Goal: Transaction & Acquisition: Book appointment/travel/reservation

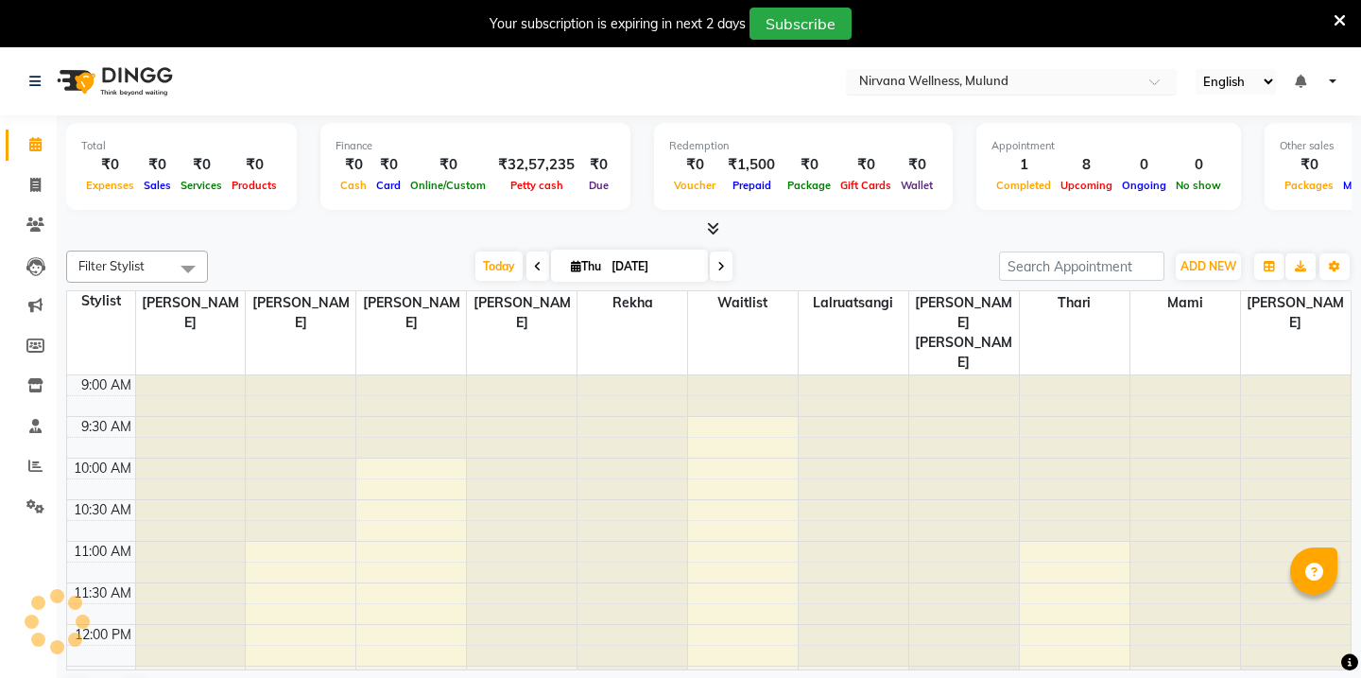
click at [1073, 83] on input "text" at bounding box center [992, 83] width 274 height 19
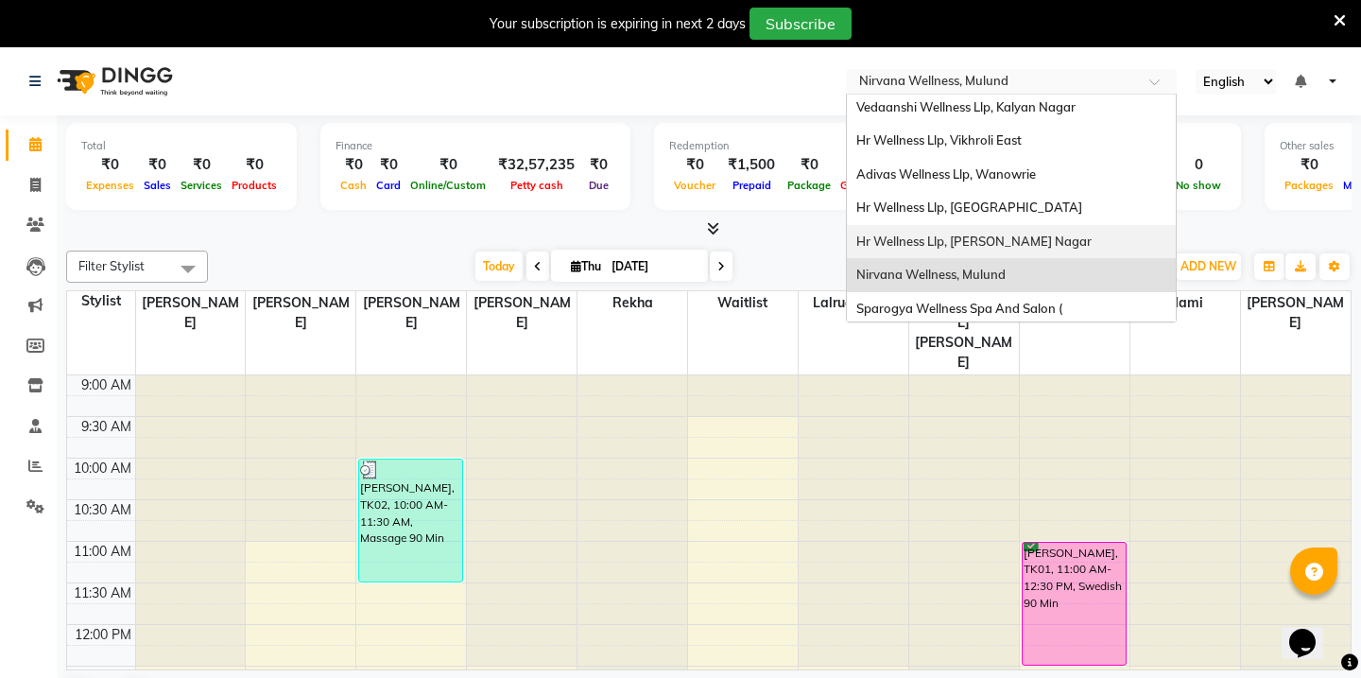
click at [1039, 238] on div "Hr Wellness Llp, [PERSON_NAME] Nagar" at bounding box center [1011, 242] width 329 height 34
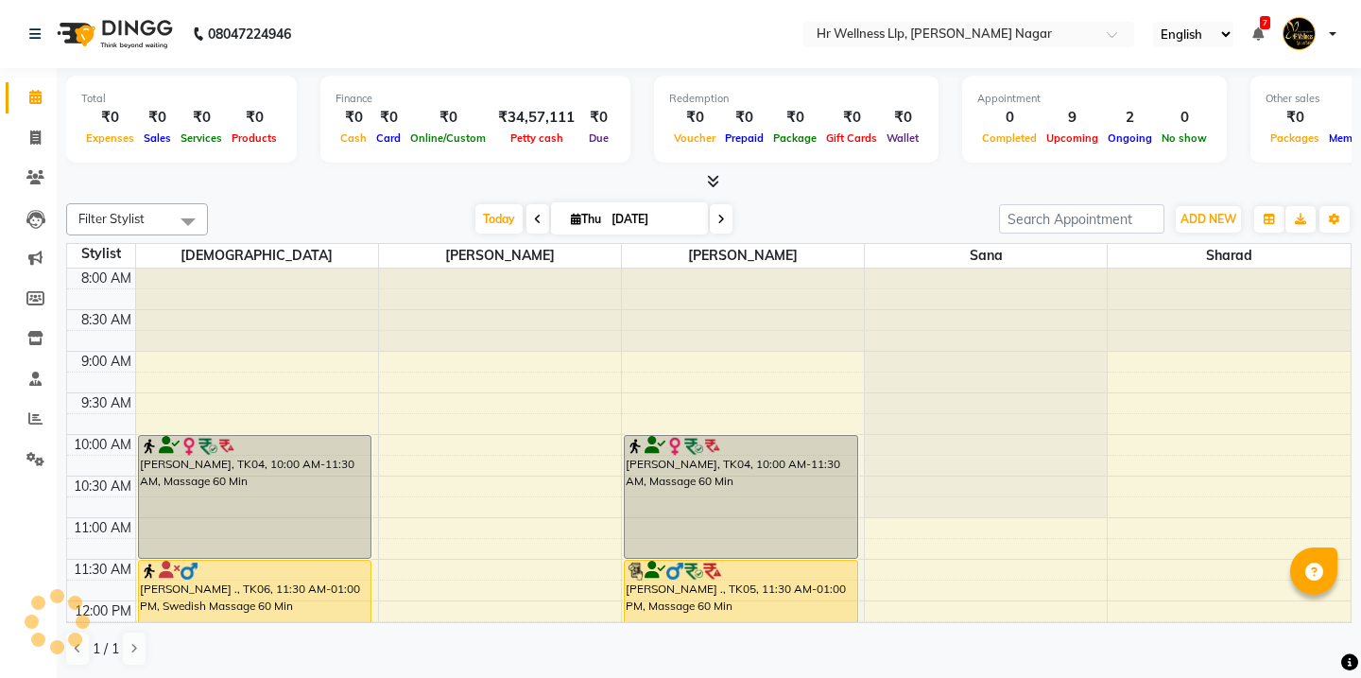
select select "en"
click at [1337, 214] on icon "button" at bounding box center [1334, 219] width 11 height 11
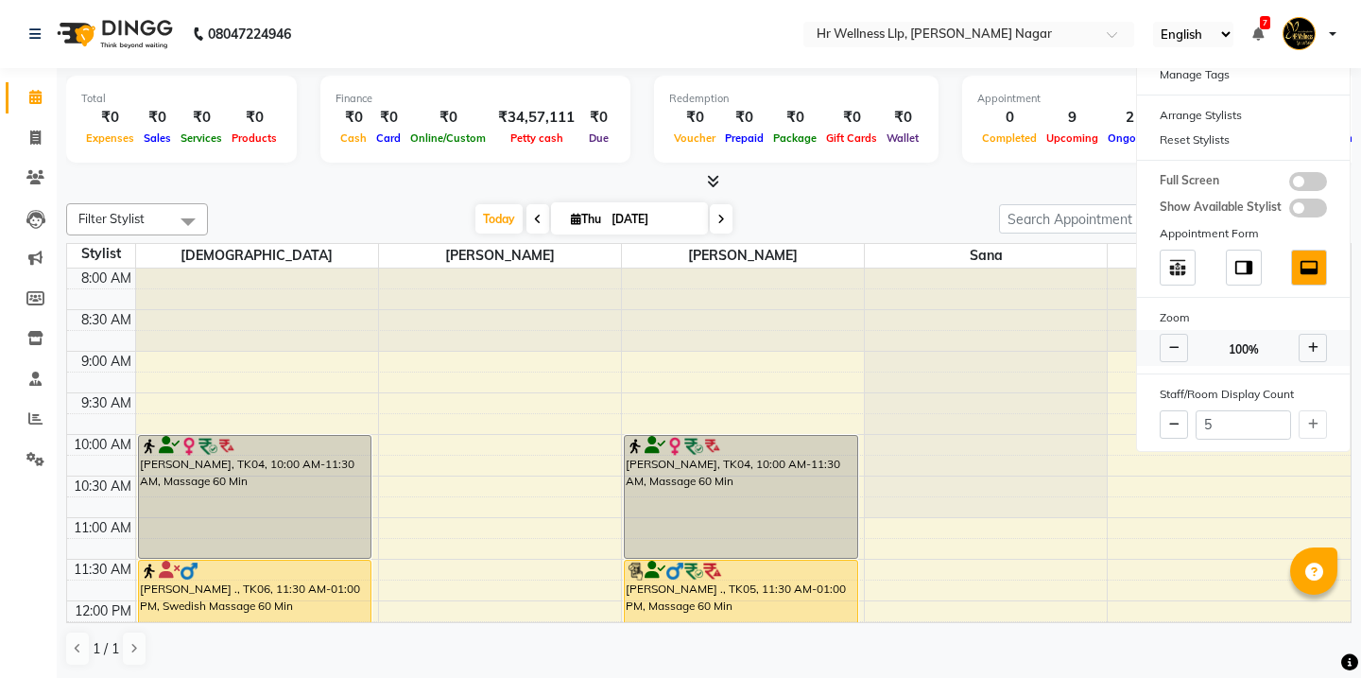
scroll to position [1, 0]
click at [921, 184] on div at bounding box center [708, 181] width 1285 height 20
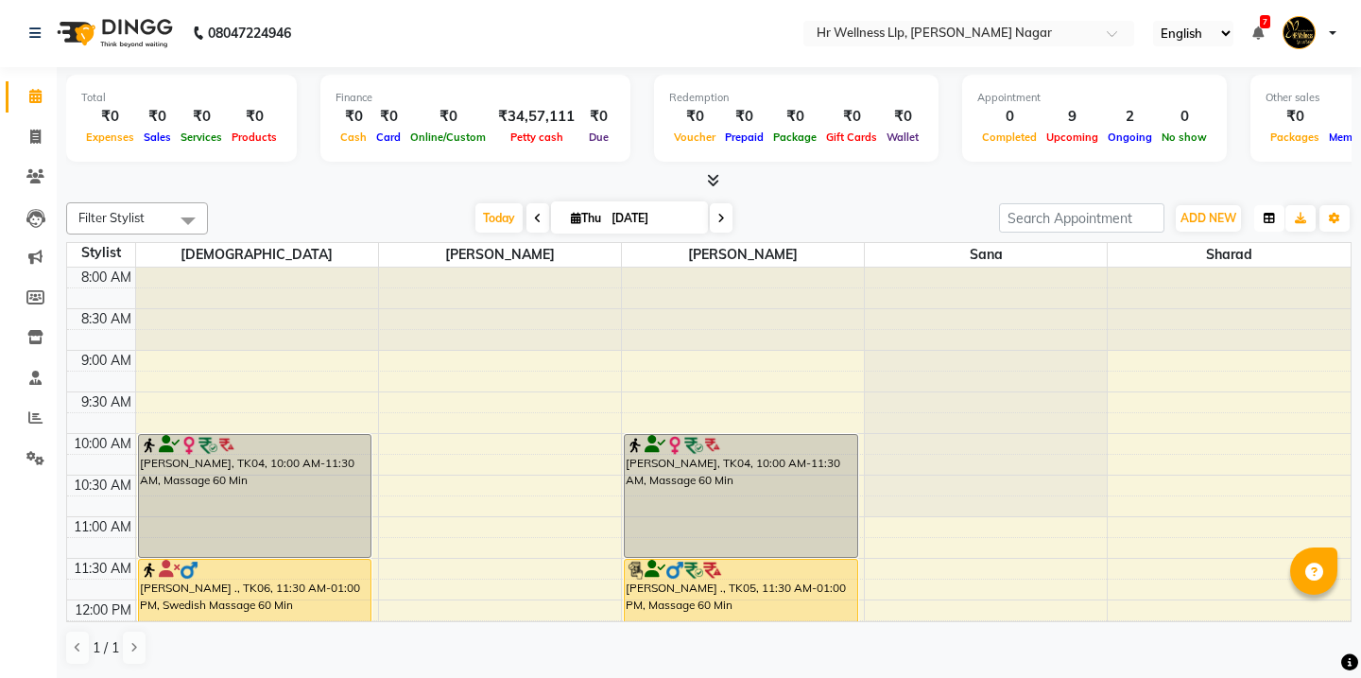
click at [1275, 224] on button "button" at bounding box center [1269, 218] width 30 height 26
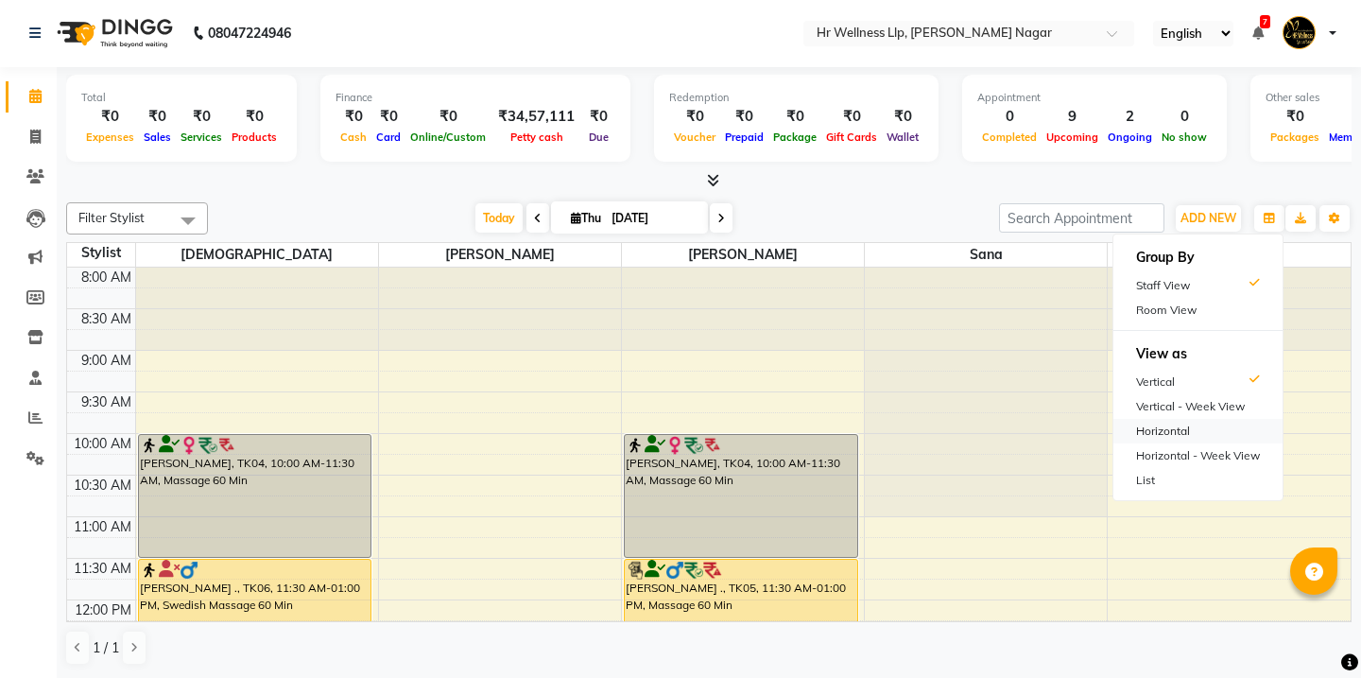
click at [1197, 423] on div "Horizontal" at bounding box center [1197, 431] width 169 height 25
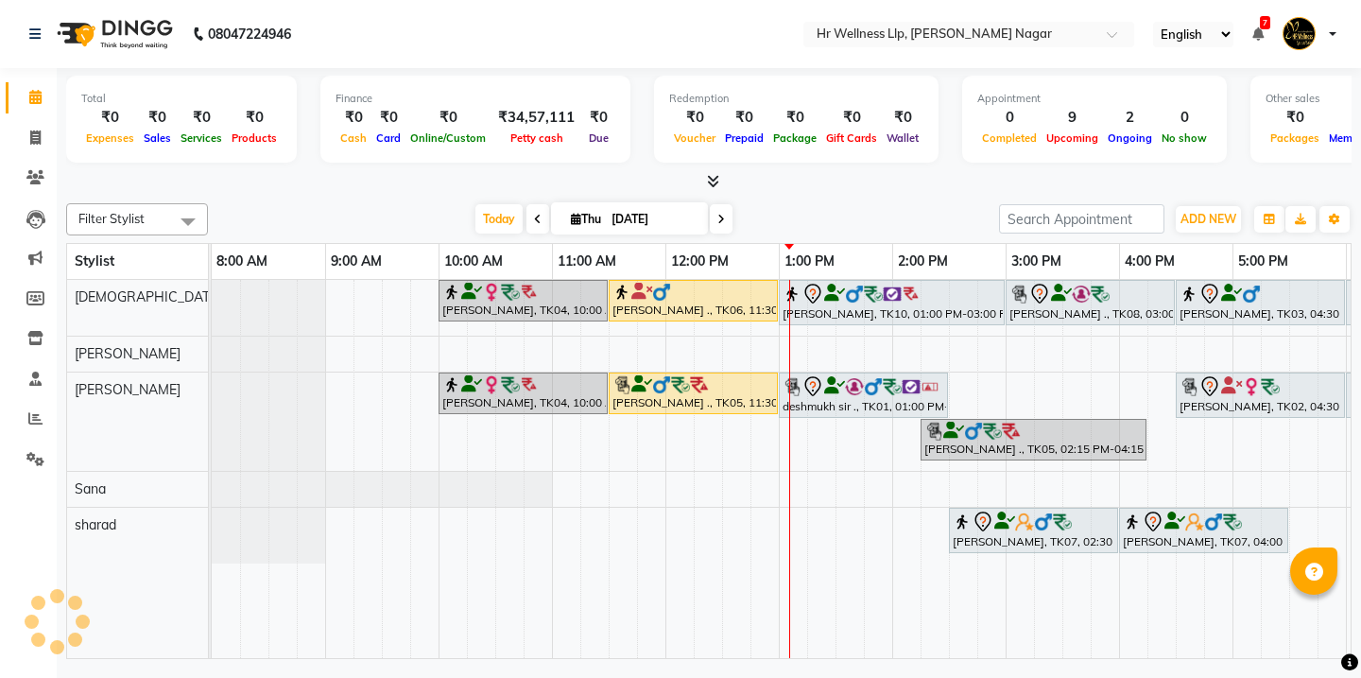
scroll to position [0, 335]
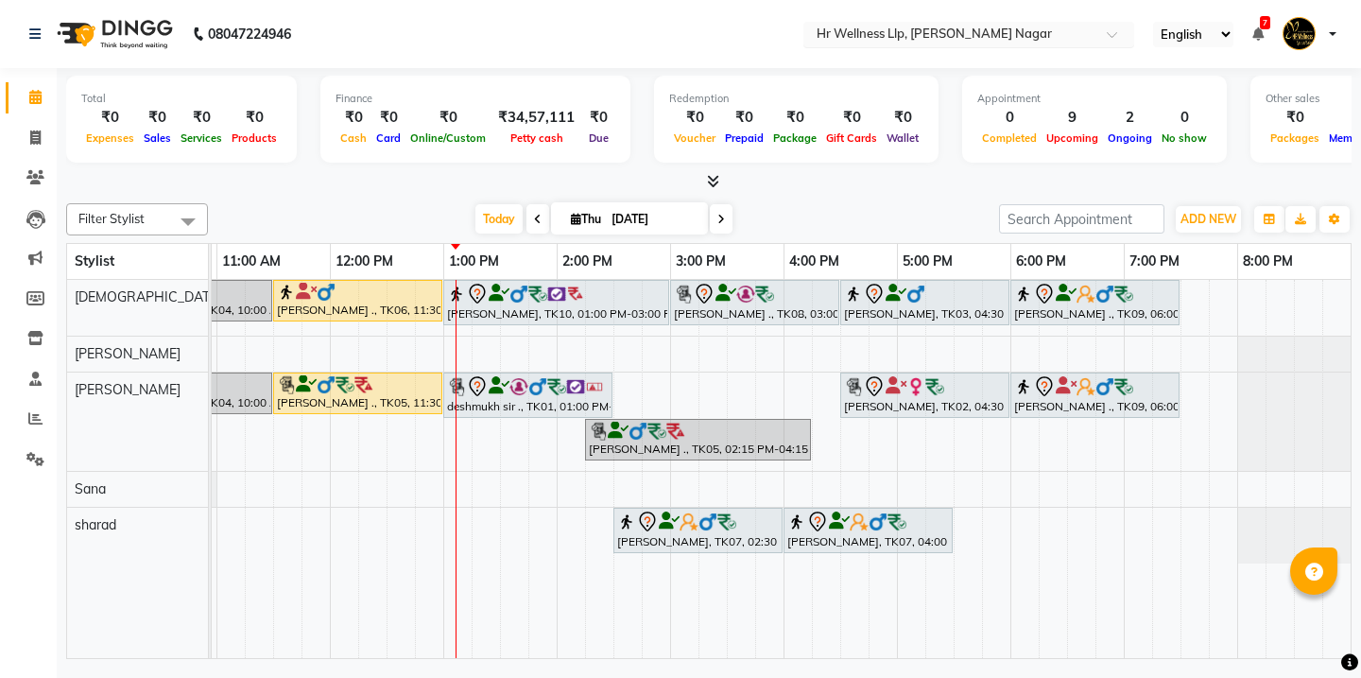
click at [1088, 41] on div at bounding box center [968, 35] width 331 height 19
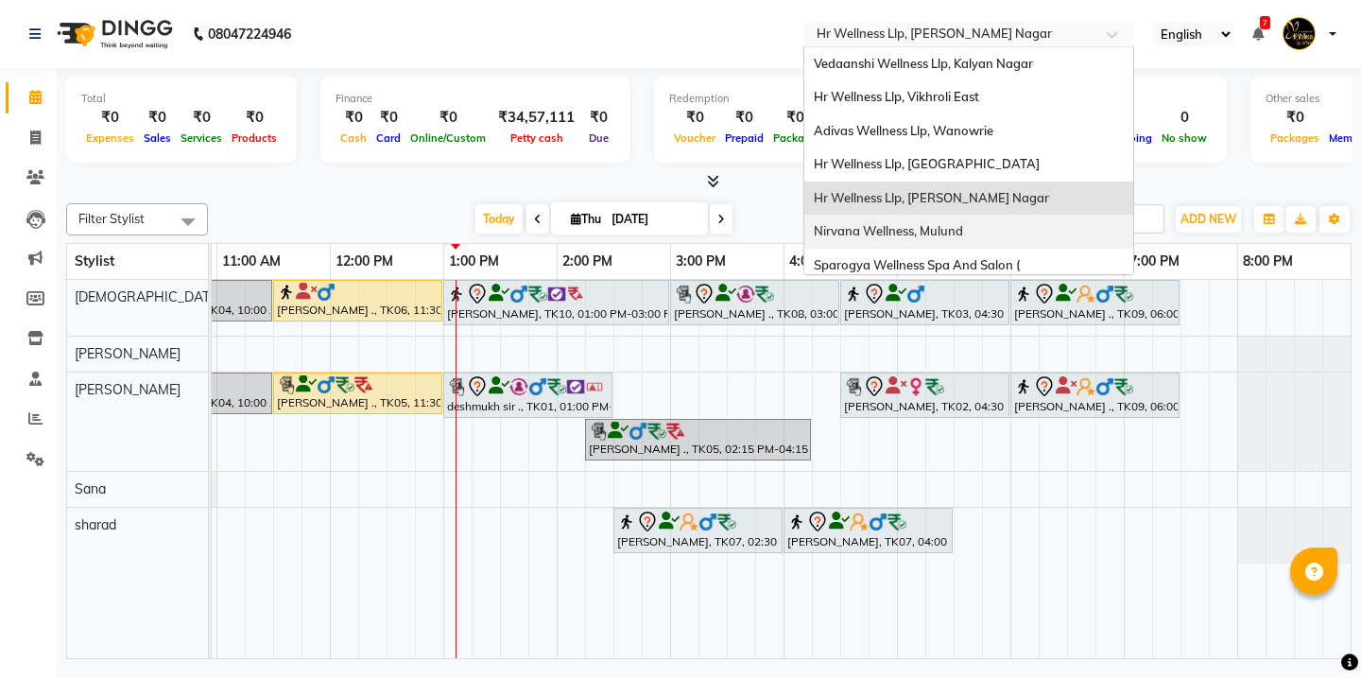
click at [948, 232] on span "Nirvana Wellness, Mulund" at bounding box center [888, 230] width 149 height 15
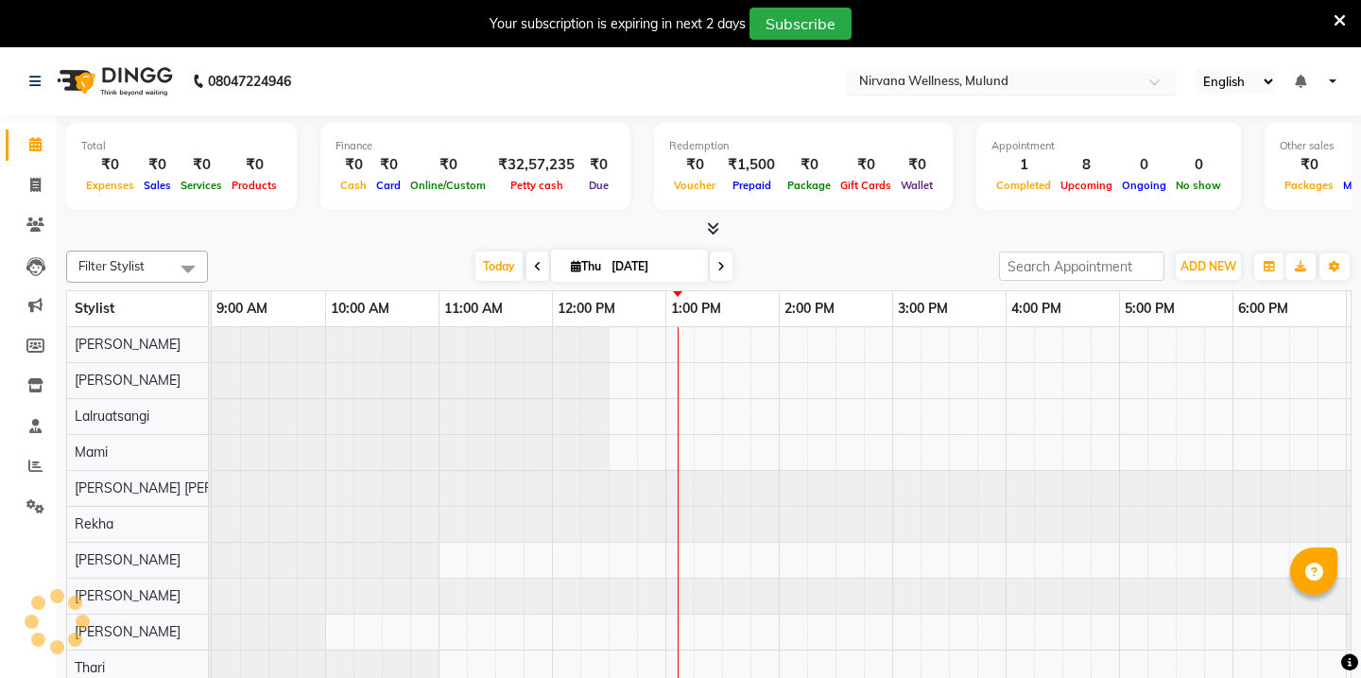
click at [1030, 86] on input "text" at bounding box center [992, 83] width 274 height 19
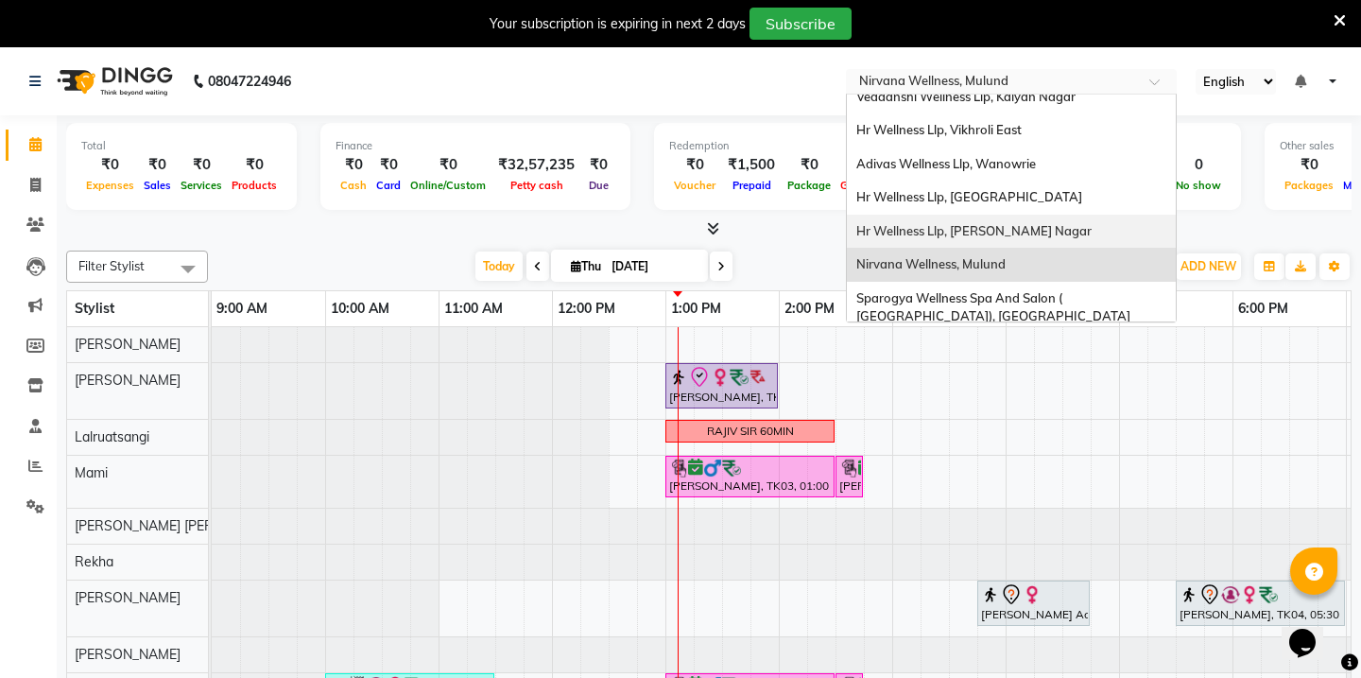
scroll to position [16, 0]
click at [1028, 229] on span "Hr Wellness Llp, [PERSON_NAME] Nagar" at bounding box center [973, 228] width 235 height 15
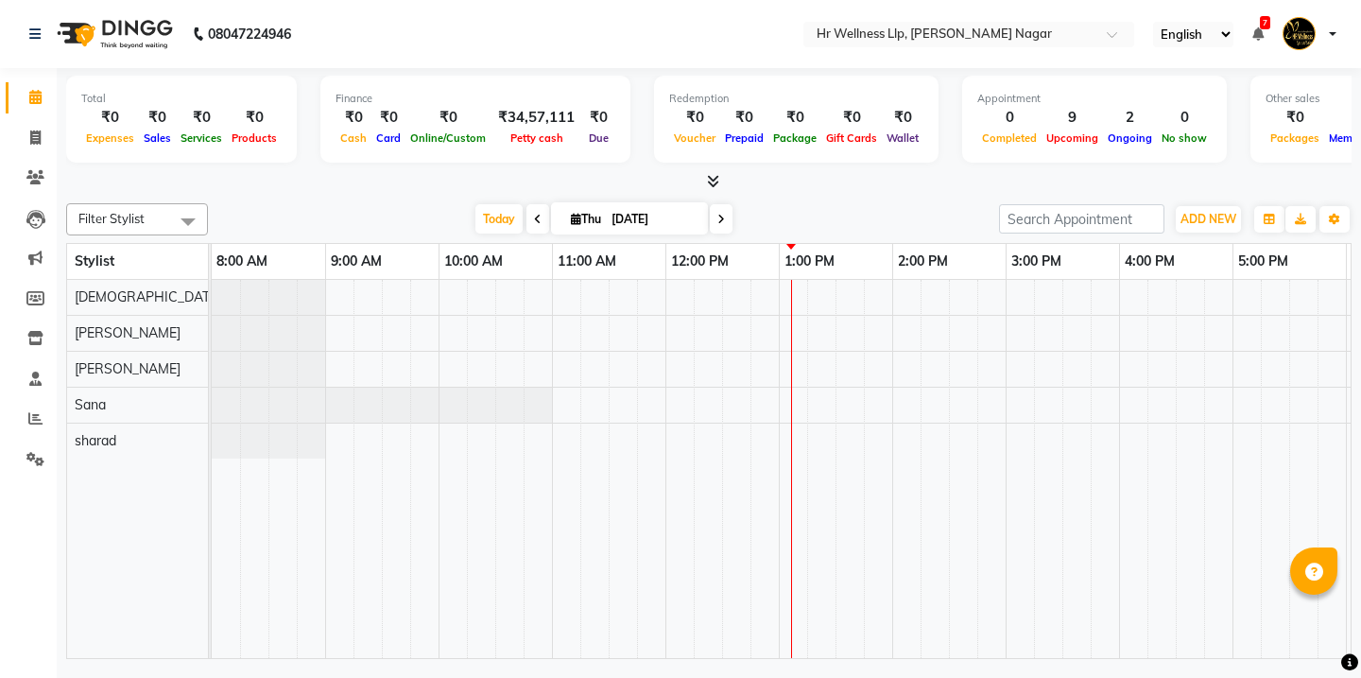
select select "en"
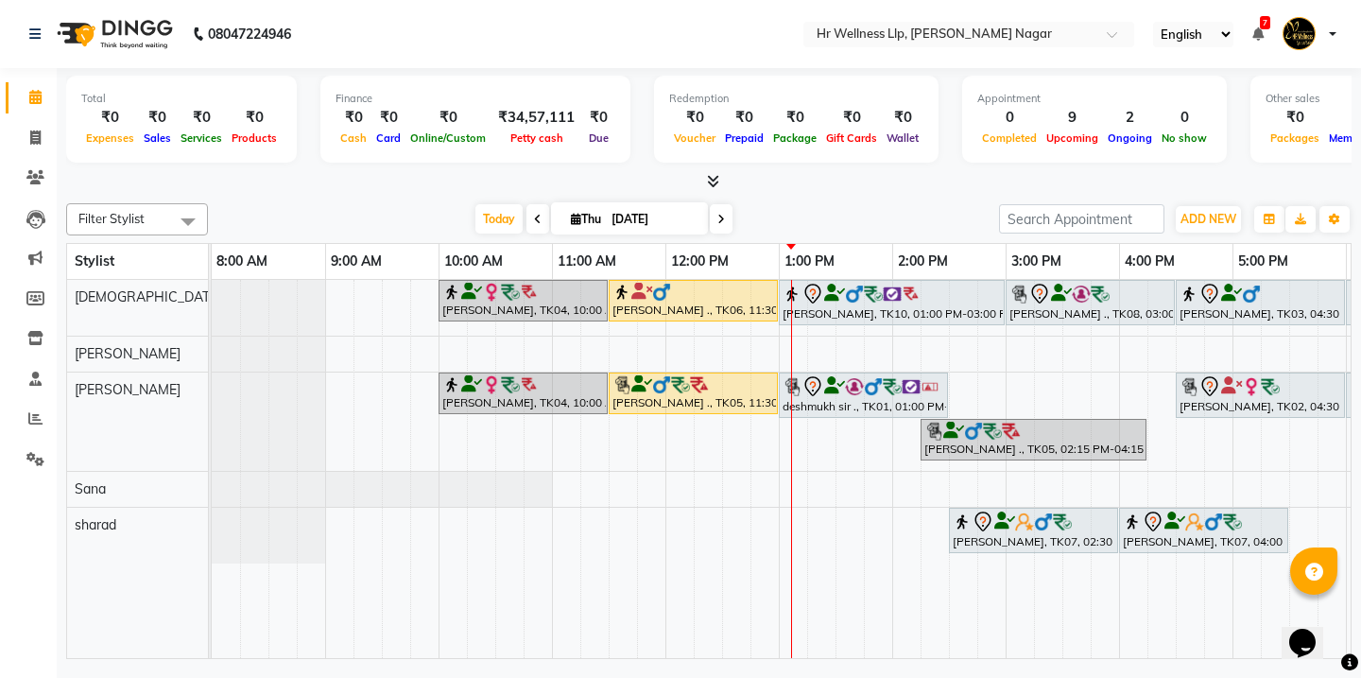
click at [719, 224] on icon at bounding box center [721, 219] width 8 height 11
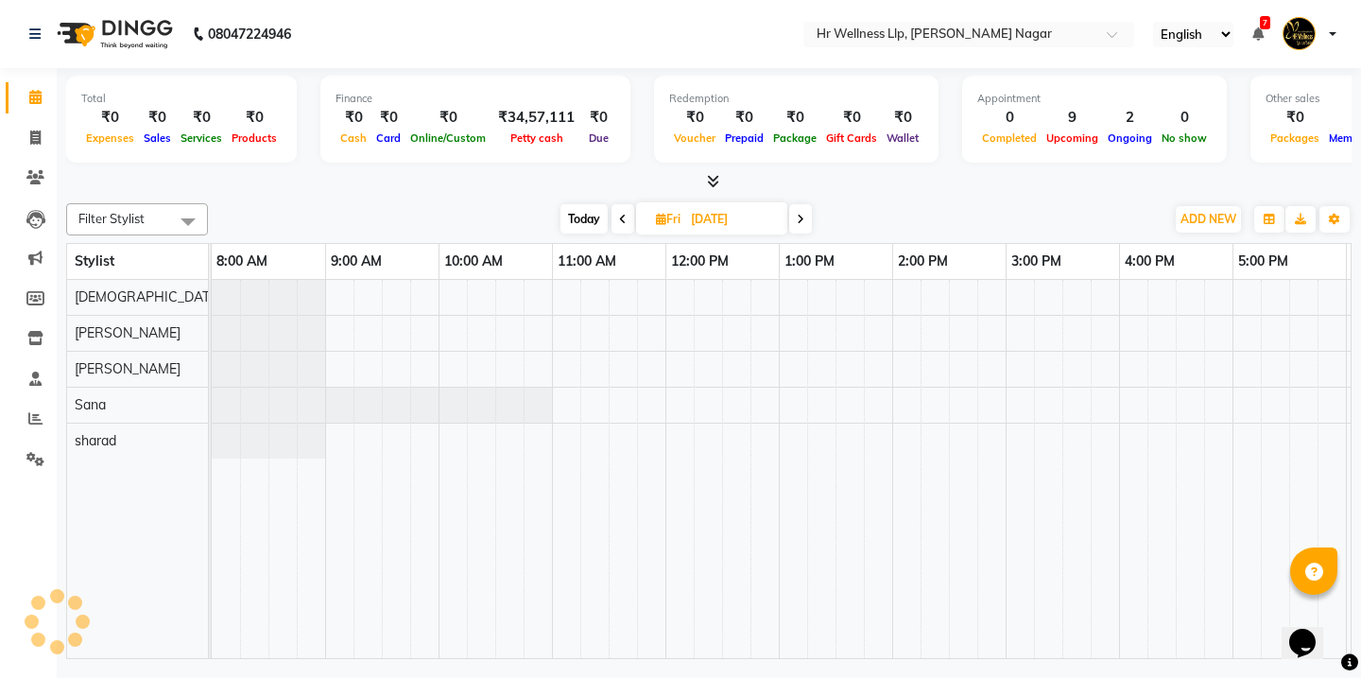
scroll to position [0, 335]
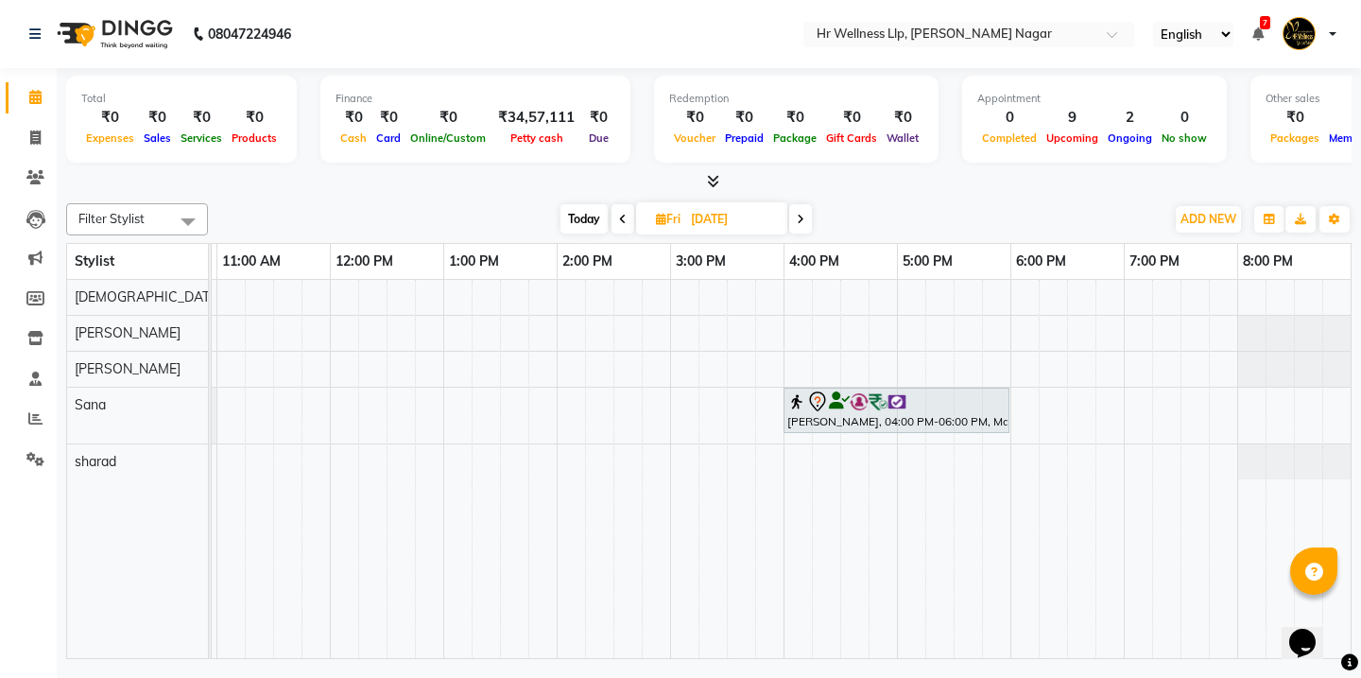
click at [801, 215] on icon at bounding box center [801, 219] width 8 height 11
type input "06-09-2025"
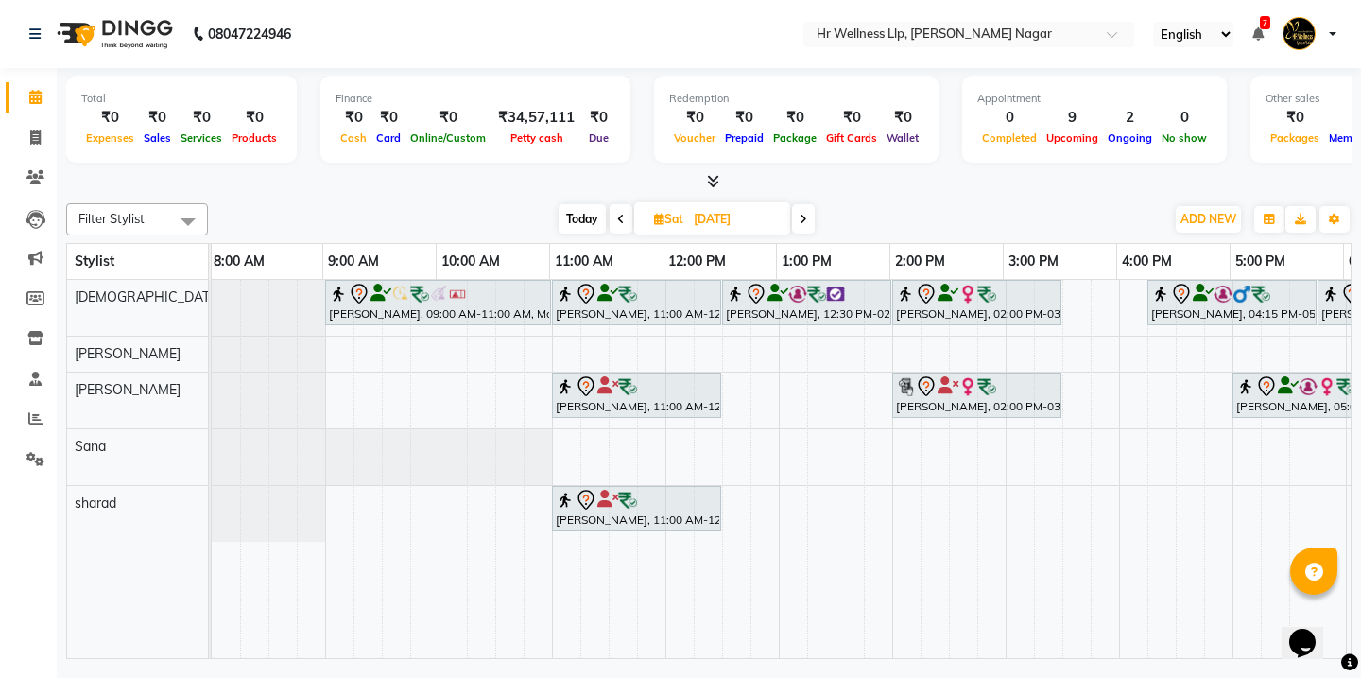
scroll to position [0, 0]
click at [561, 452] on div "Pooja Shimpi., 09:00 AM-11:00 AM, Massage 90 Min MAMTA JUNNARKAR, 11:00 AM-12:3…" at bounding box center [949, 469] width 1474 height 378
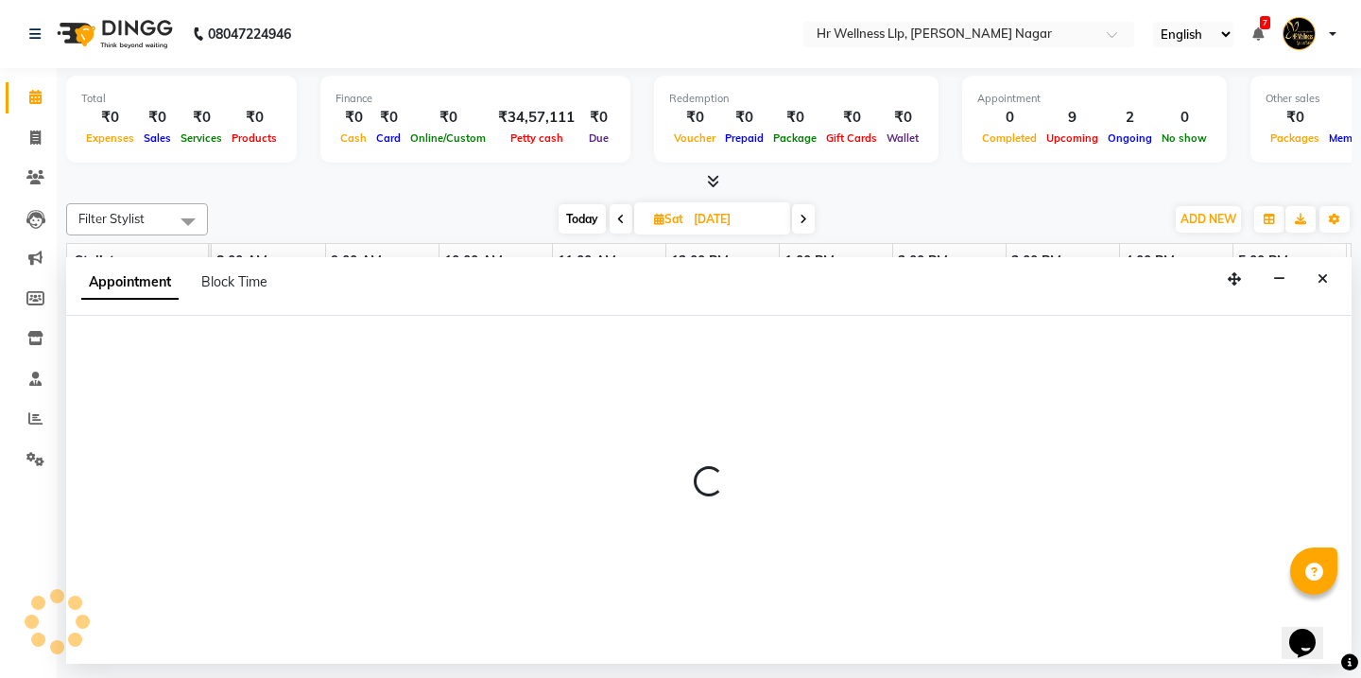
select select "19731"
select select "660"
select select "tentative"
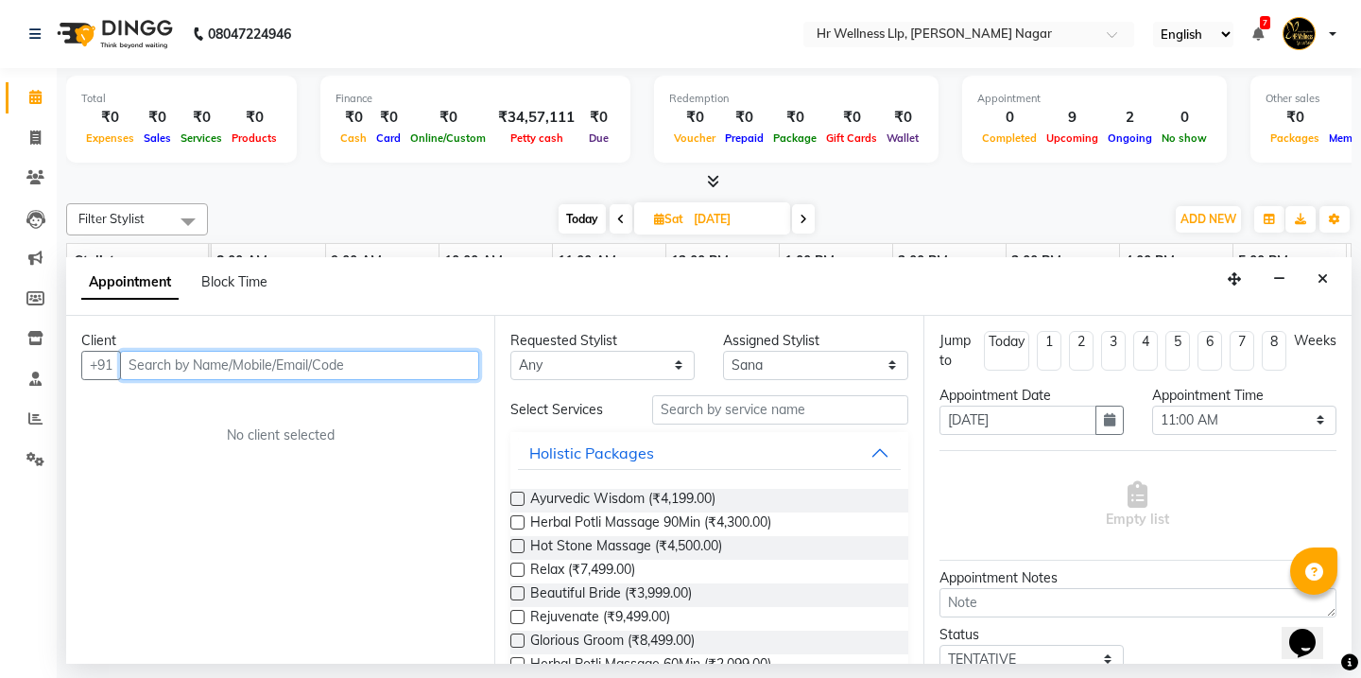
click at [381, 368] on input "text" at bounding box center [299, 365] width 359 height 29
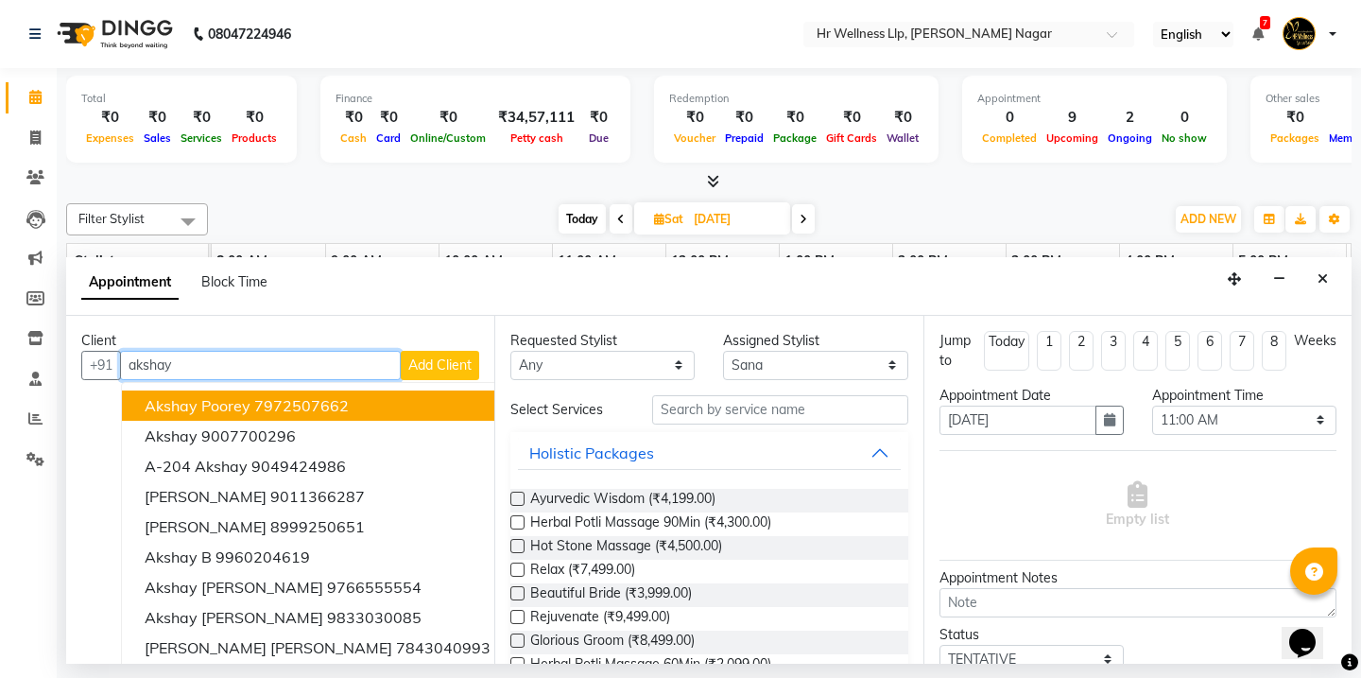
click at [338, 404] on ngb-highlight "7972507662" at bounding box center [301, 405] width 94 height 19
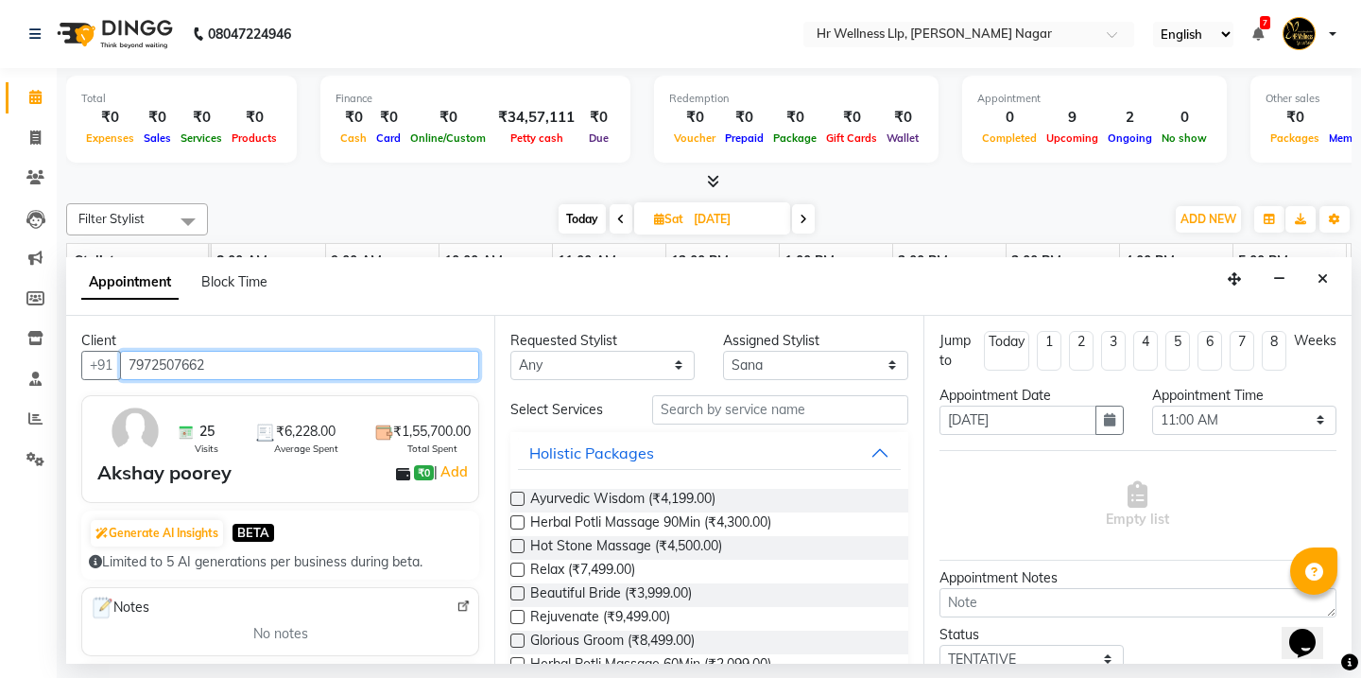
type input "7972507662"
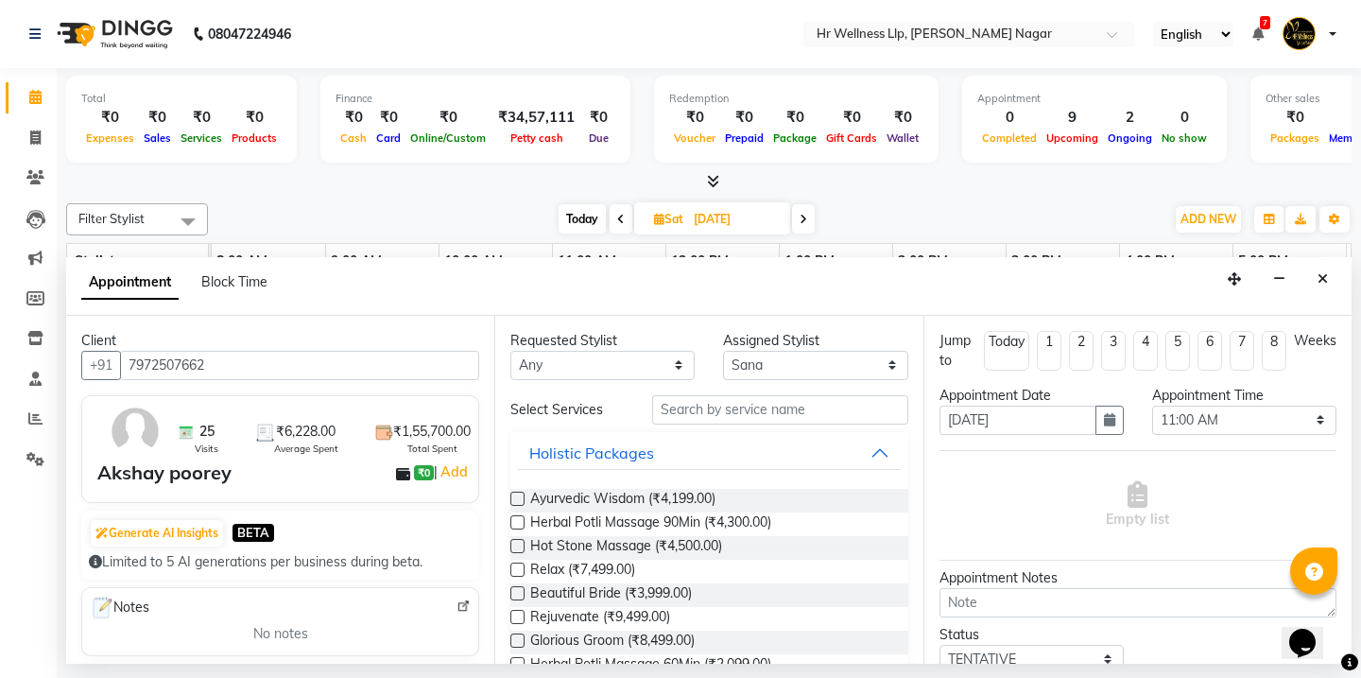
click at [261, 537] on span "BETA" at bounding box center [253, 532] width 42 height 18
click at [268, 527] on span "BETA" at bounding box center [253, 532] width 42 height 18
click at [256, 535] on span "BETA" at bounding box center [253, 532] width 42 height 18
click at [186, 537] on button "Generate AI Insights" at bounding box center [157, 533] width 132 height 26
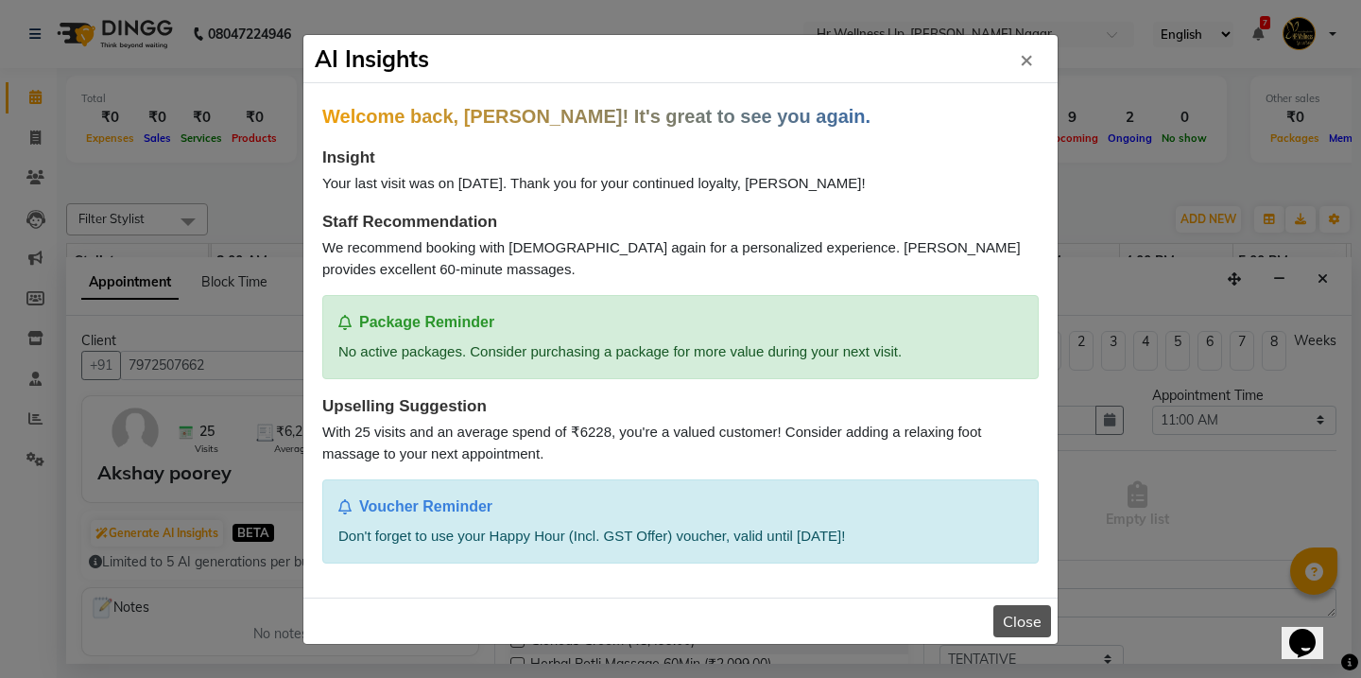
click at [1037, 623] on button "Close" at bounding box center [1022, 621] width 58 height 32
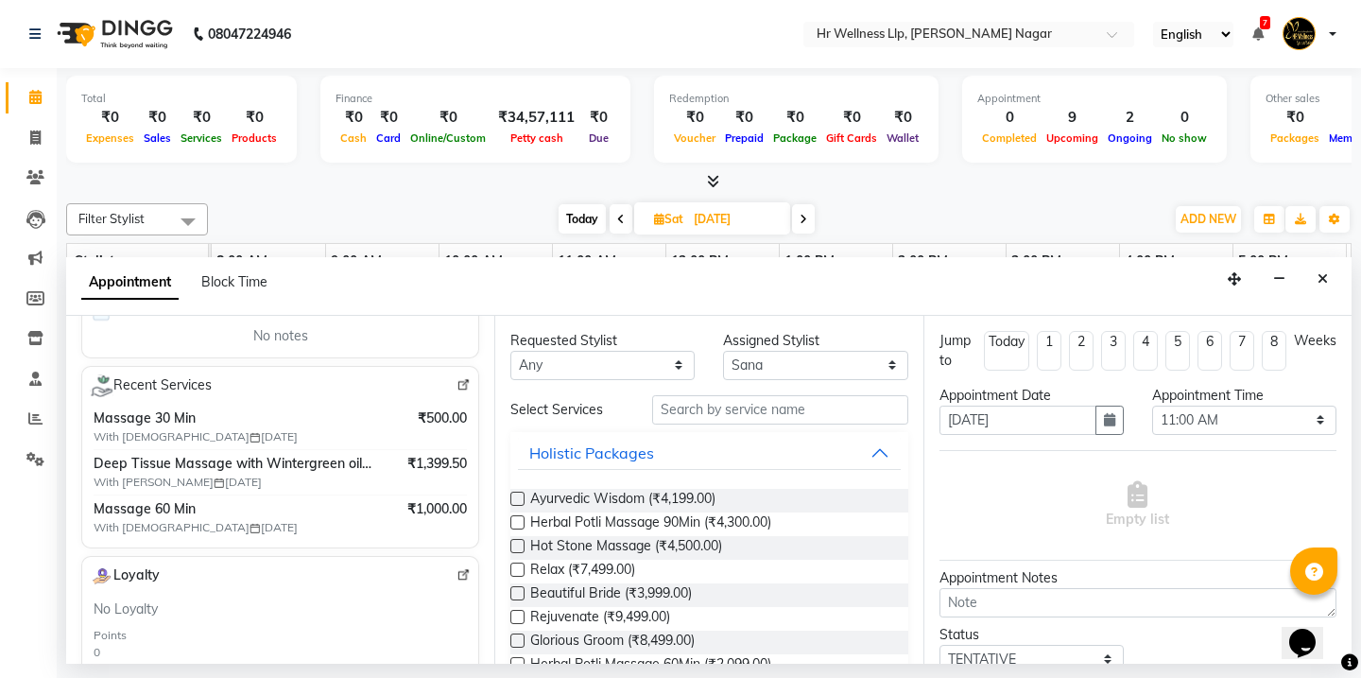
scroll to position [382, 0]
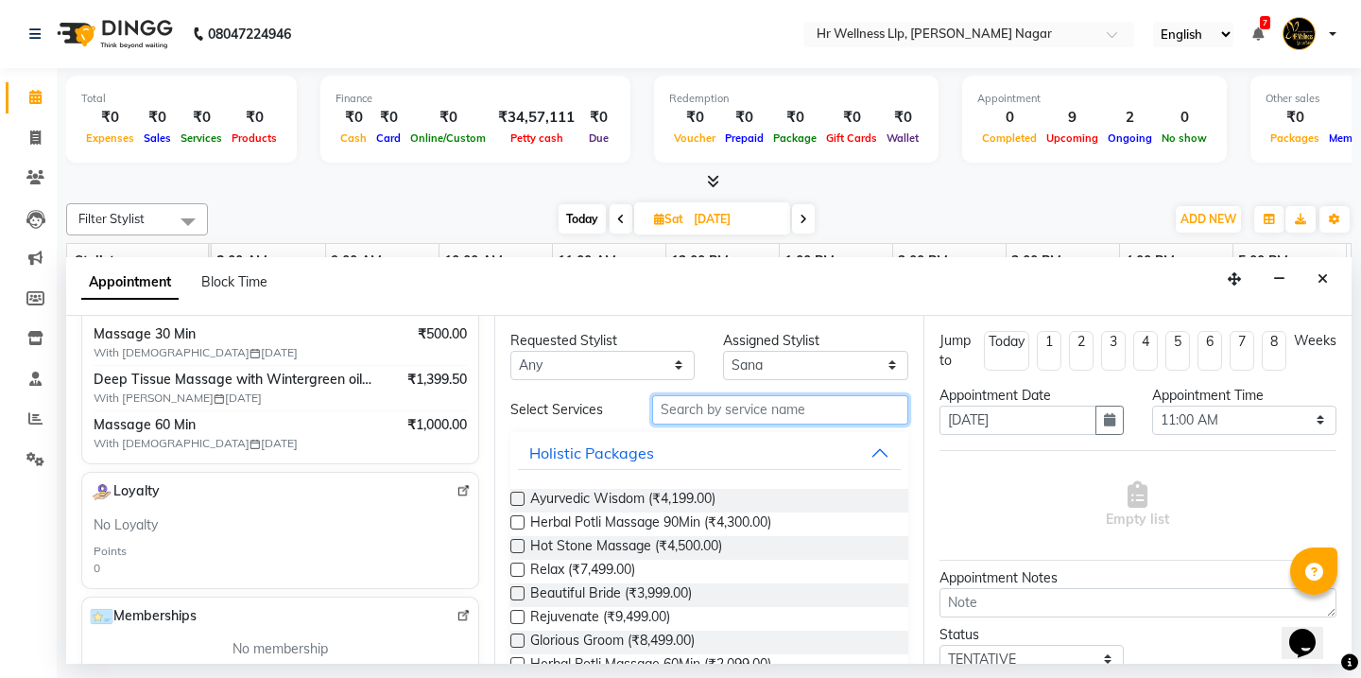
click at [733, 413] on input "text" at bounding box center [779, 409] width 255 height 29
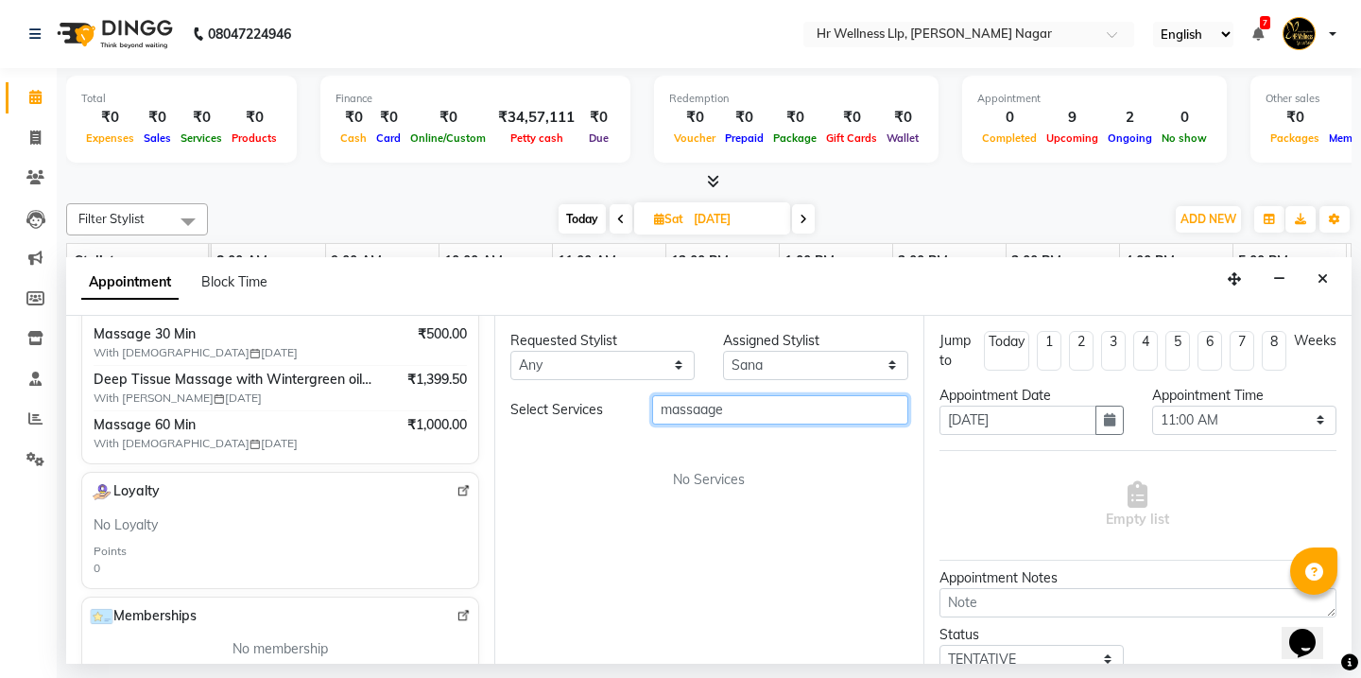
click at [691, 406] on input "massaage" at bounding box center [779, 409] width 255 height 29
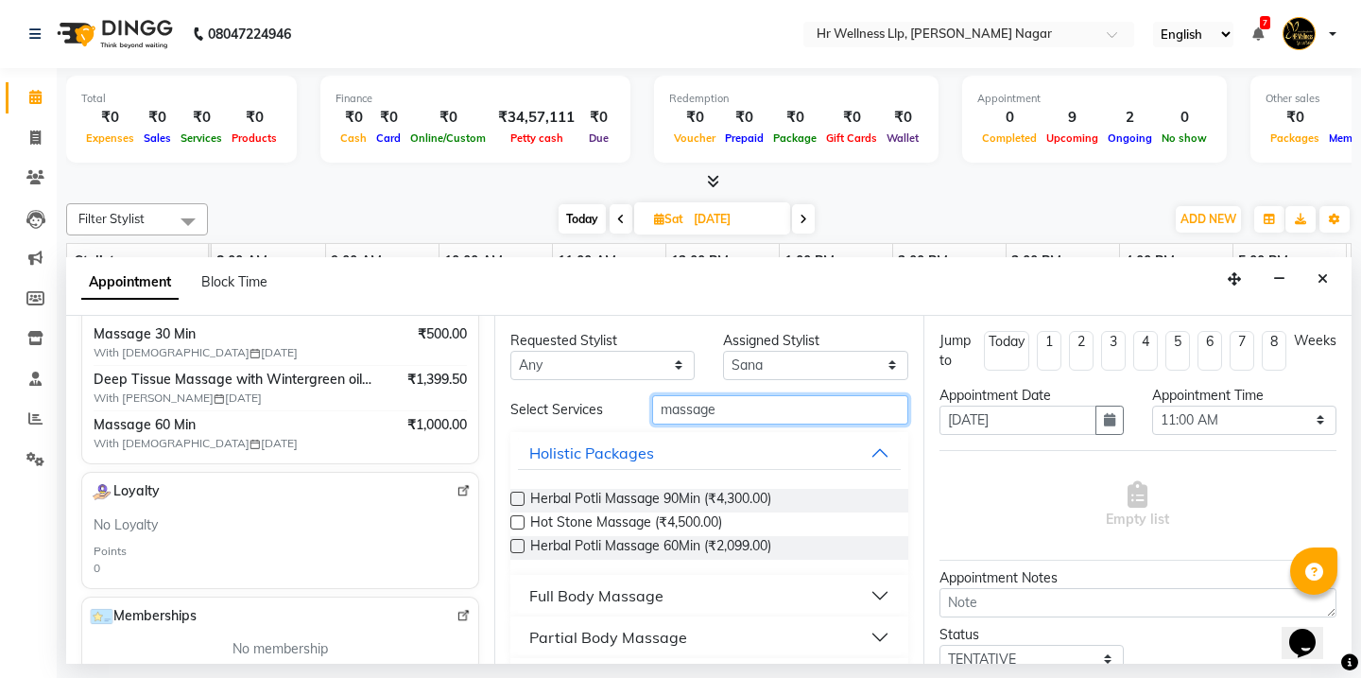
scroll to position [6, 0]
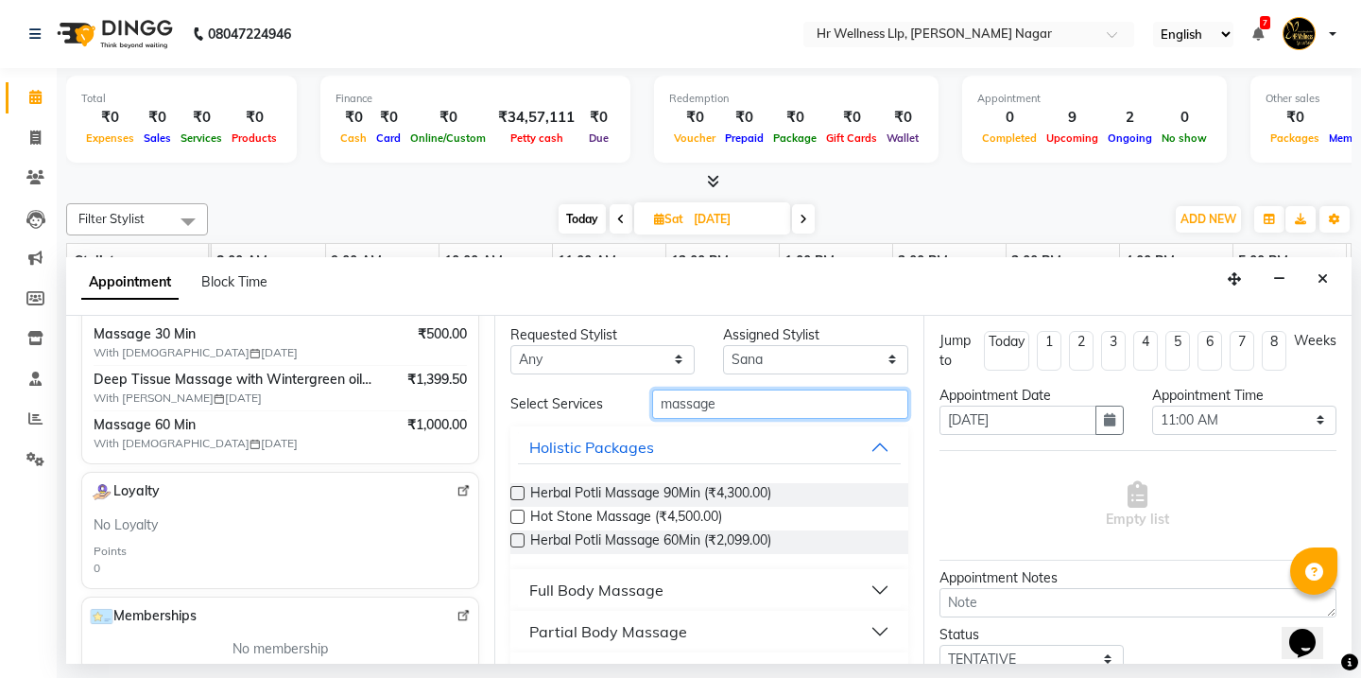
type input "massage"
click at [770, 577] on button "Full Body Massage" at bounding box center [709, 590] width 382 height 34
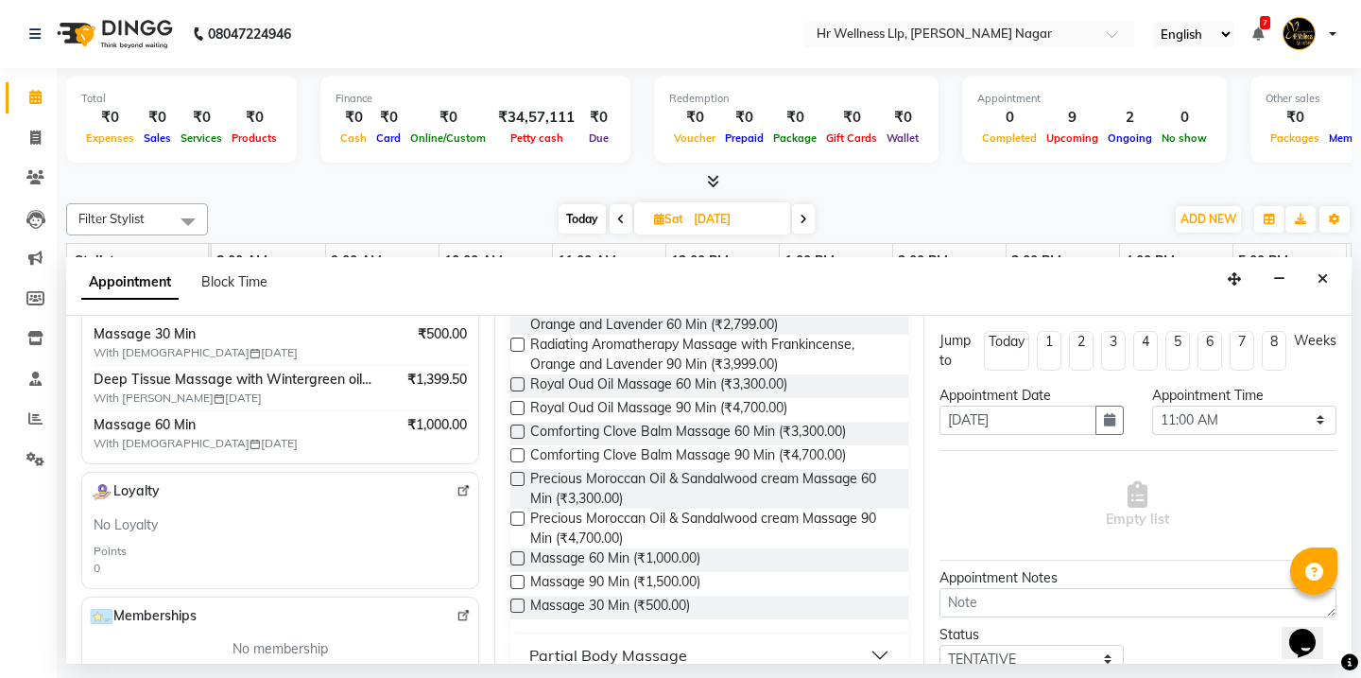
scroll to position [800, 0]
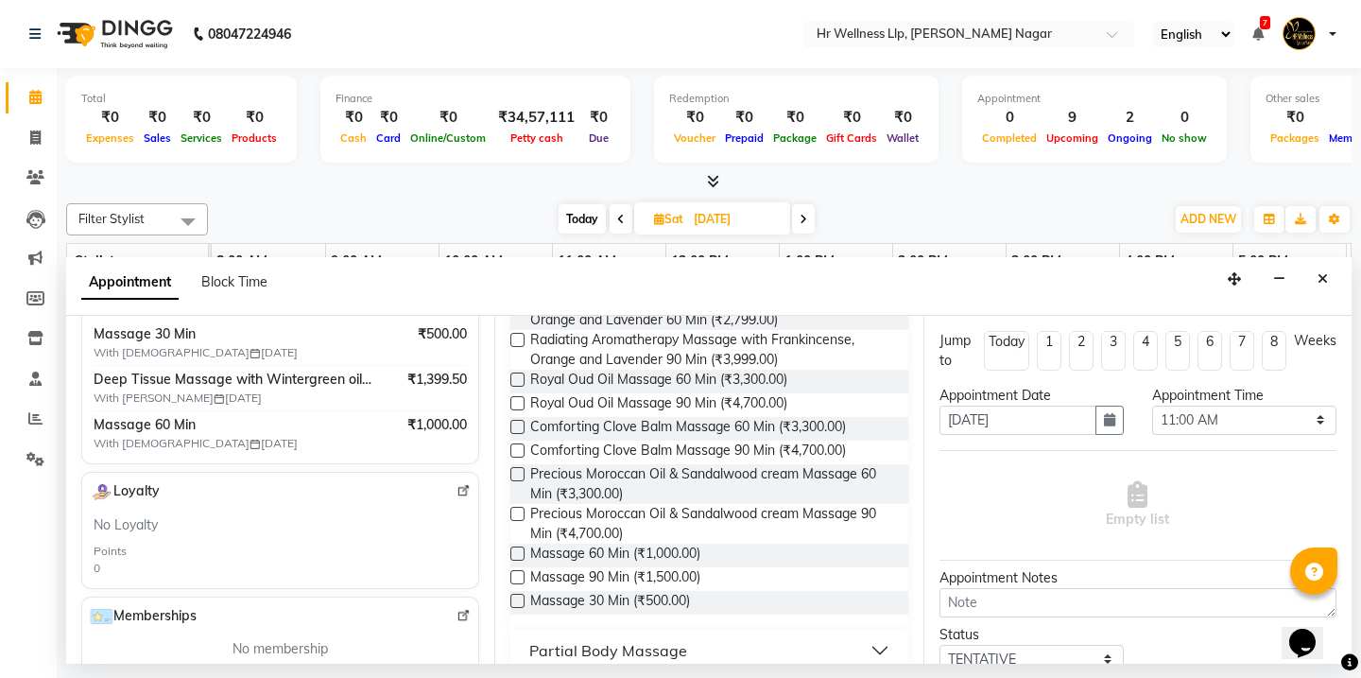
click at [519, 510] on label at bounding box center [517, 513] width 14 height 14
click at [519, 510] on input "checkbox" at bounding box center [516, 515] width 12 height 12
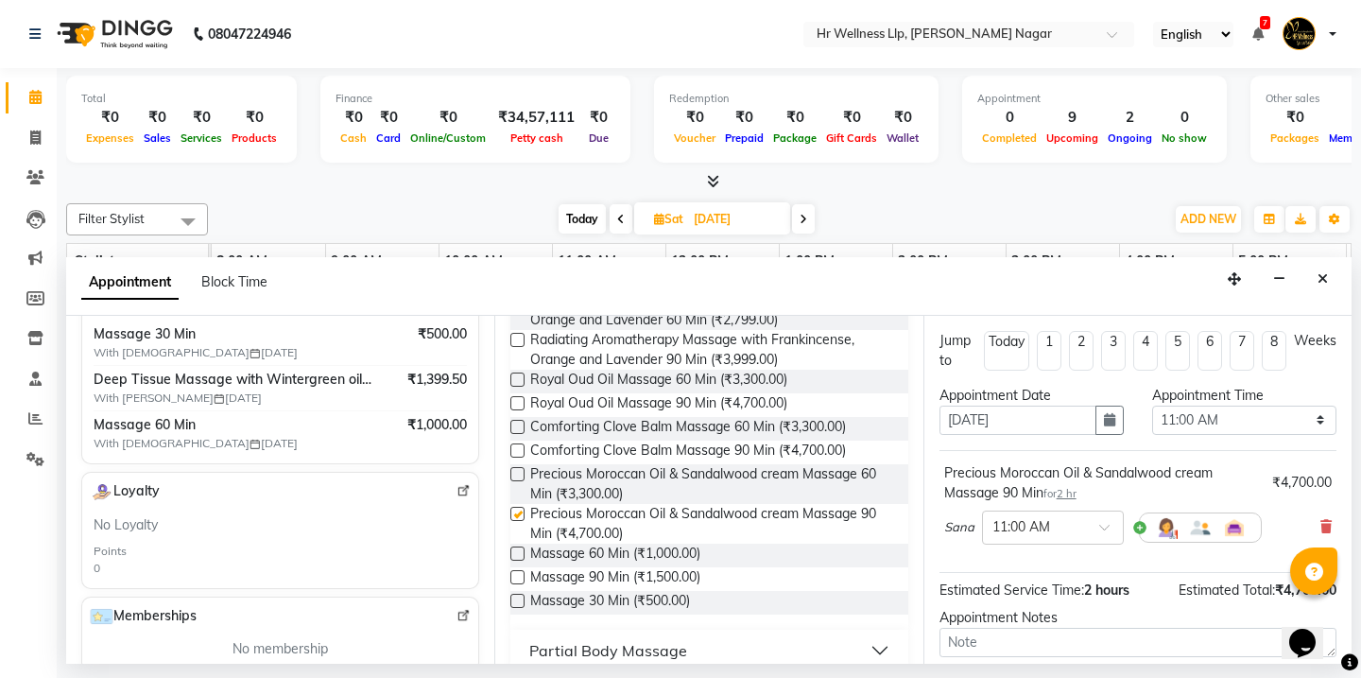
checkbox input "false"
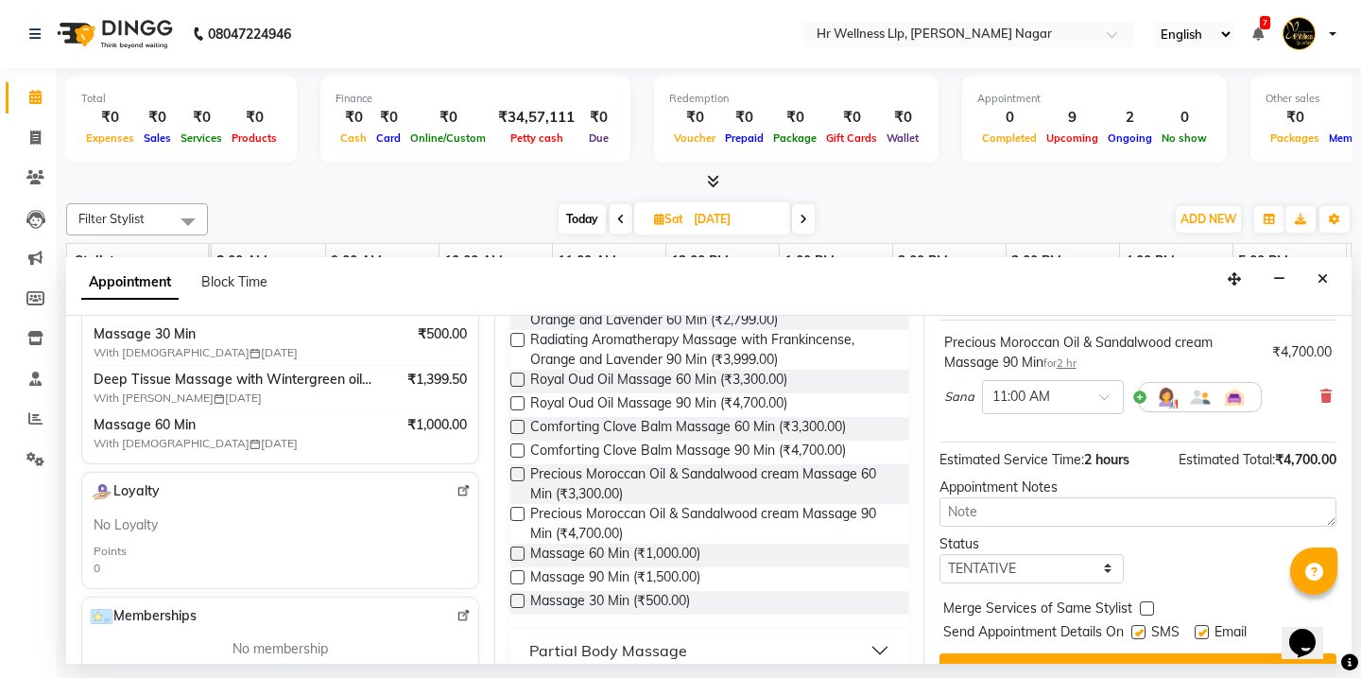
scroll to position [169, 0]
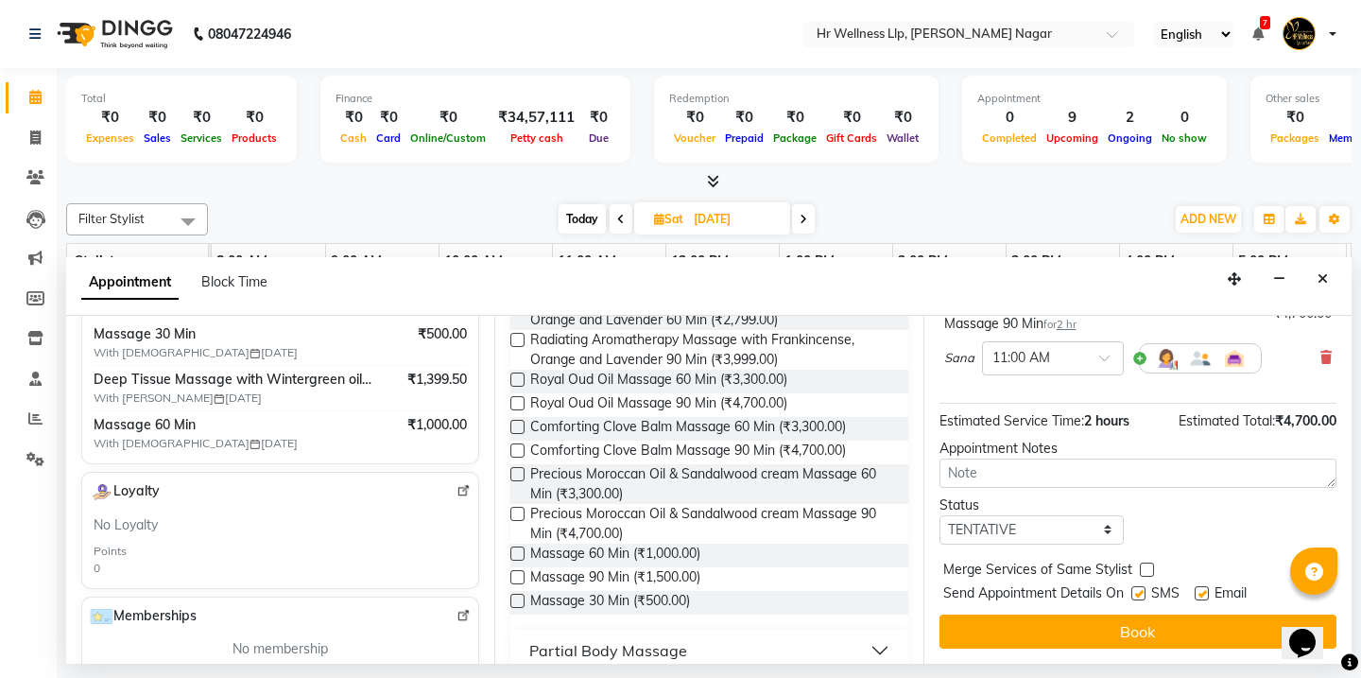
click at [1200, 591] on label at bounding box center [1201, 593] width 14 height 14
click at [1200, 591] on input "checkbox" at bounding box center [1200, 595] width 12 height 12
checkbox input "false"
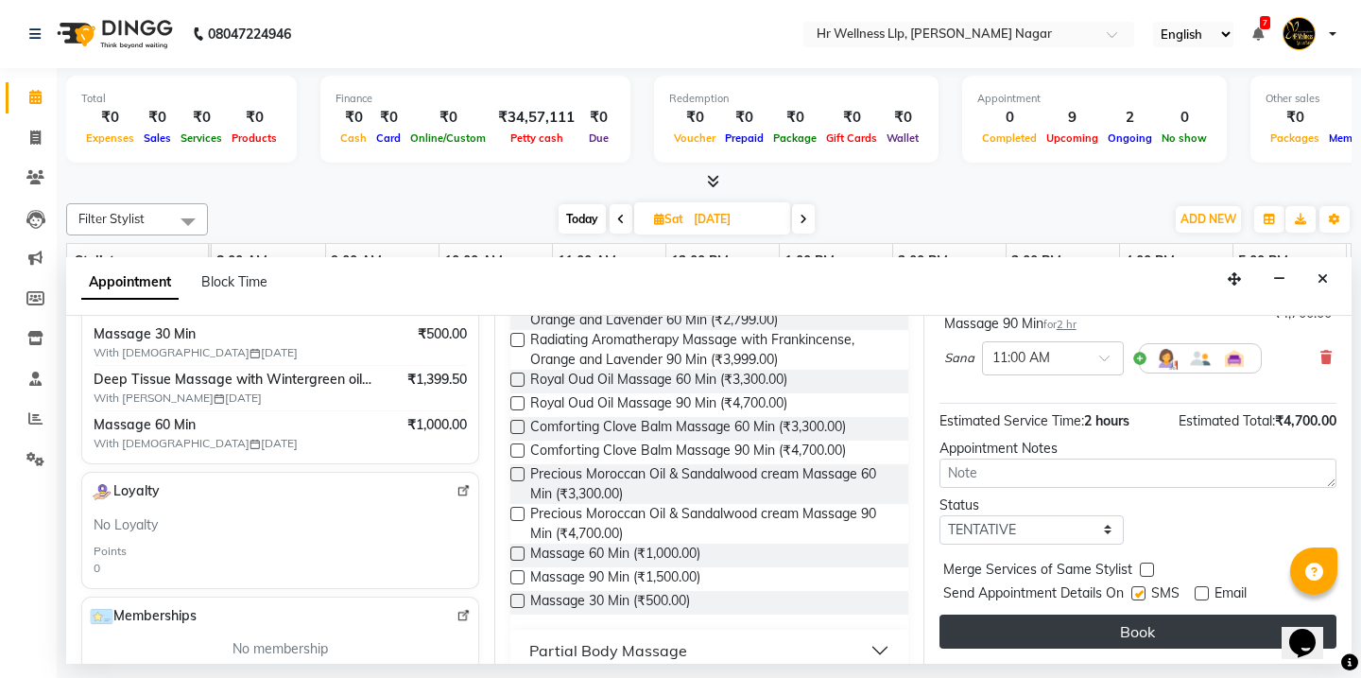
click at [1153, 633] on button "Book" at bounding box center [1137, 631] width 397 height 34
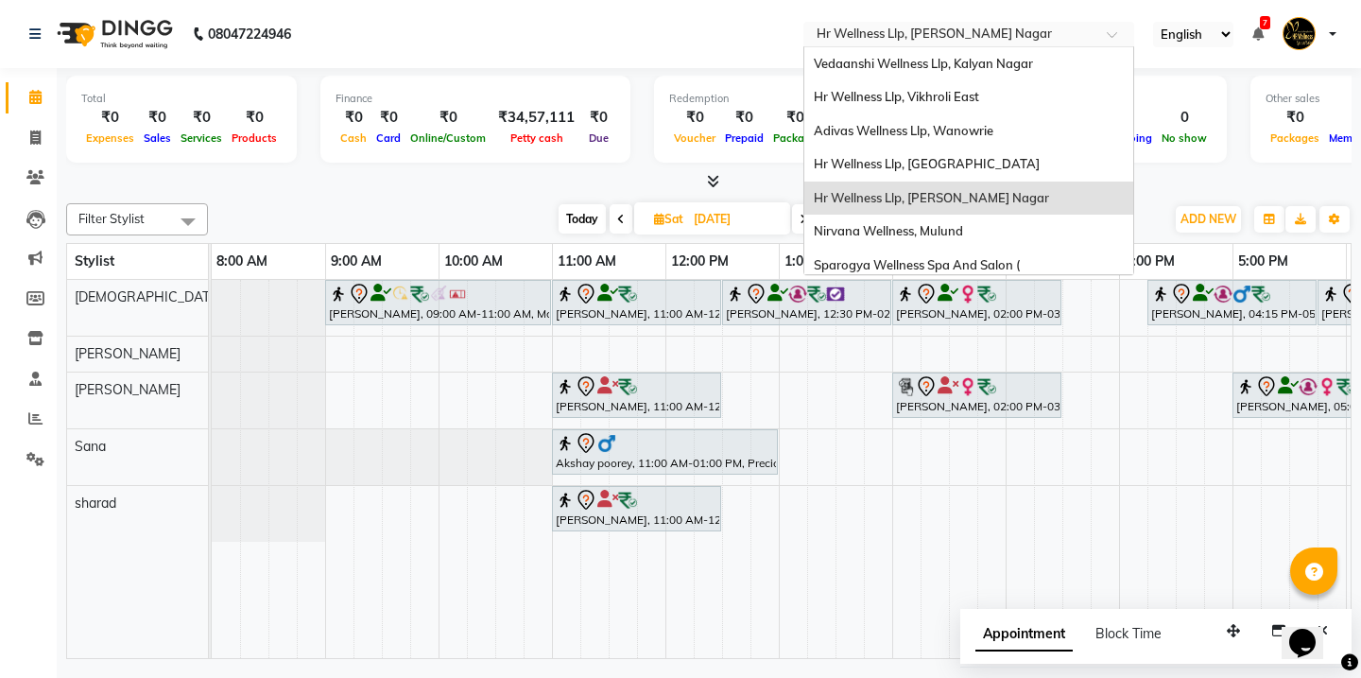
click at [1028, 27] on input "text" at bounding box center [950, 35] width 274 height 19
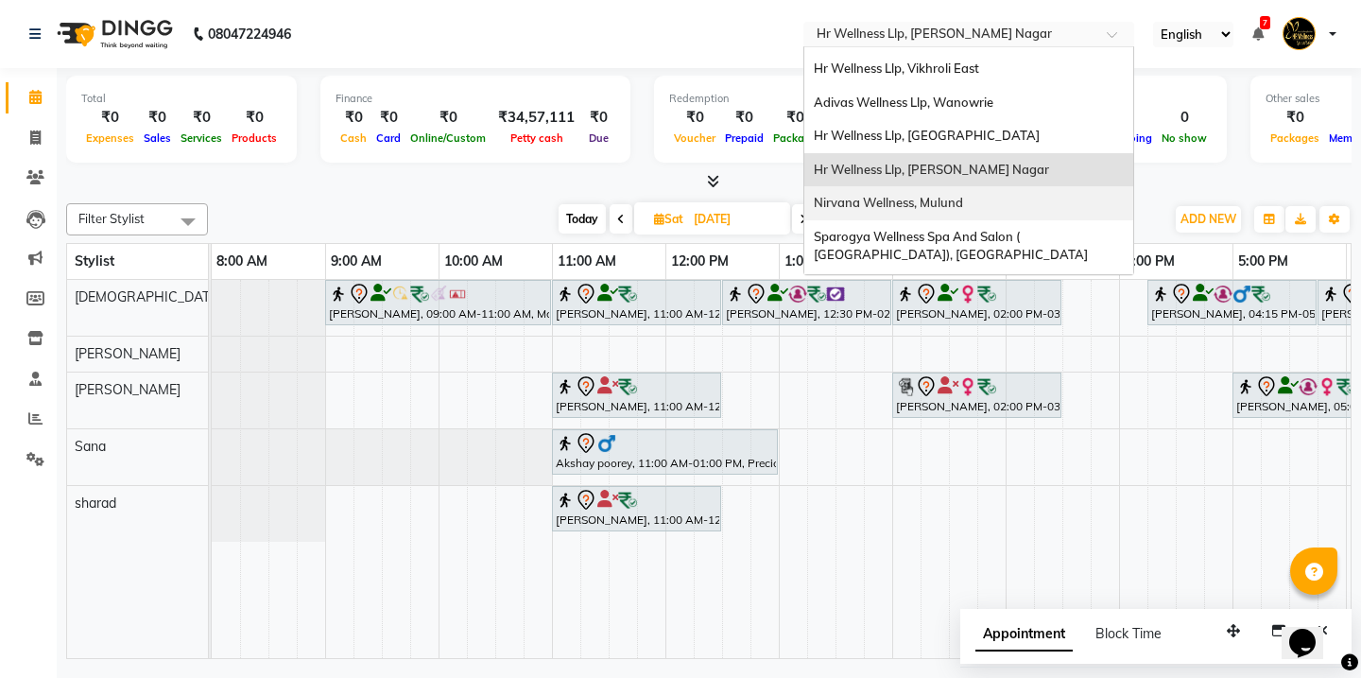
click at [957, 198] on span "Nirvana Wellness, Mulund" at bounding box center [888, 202] width 149 height 15
